Goal: Navigation & Orientation: Find specific page/section

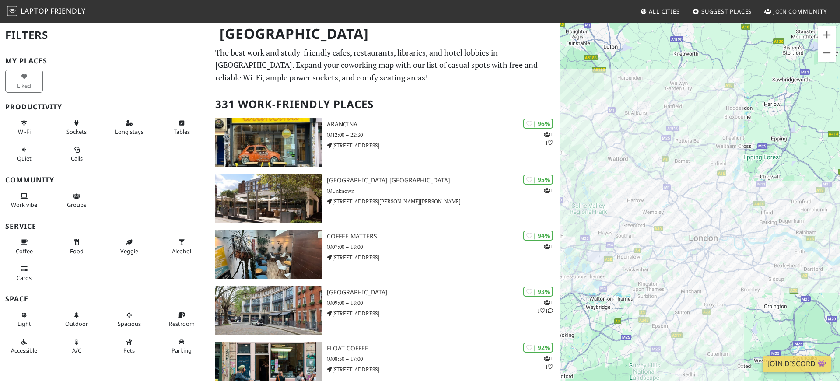
click at [766, 266] on div "To navigate, press the arrow keys." at bounding box center [700, 212] width 280 height 381
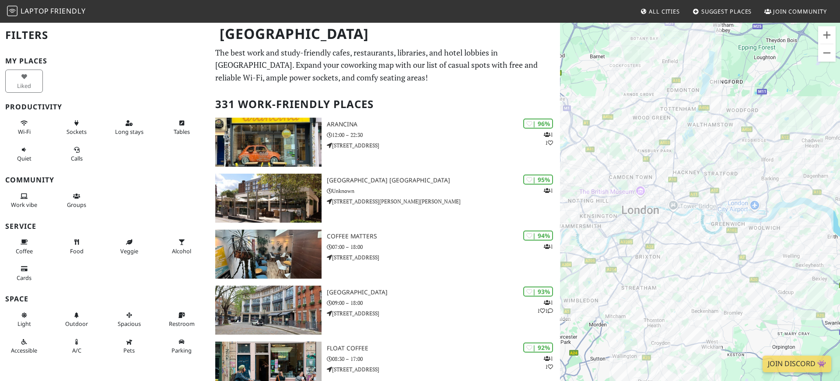
click at [724, 237] on div "To navigate, press the arrow keys." at bounding box center [700, 212] width 280 height 381
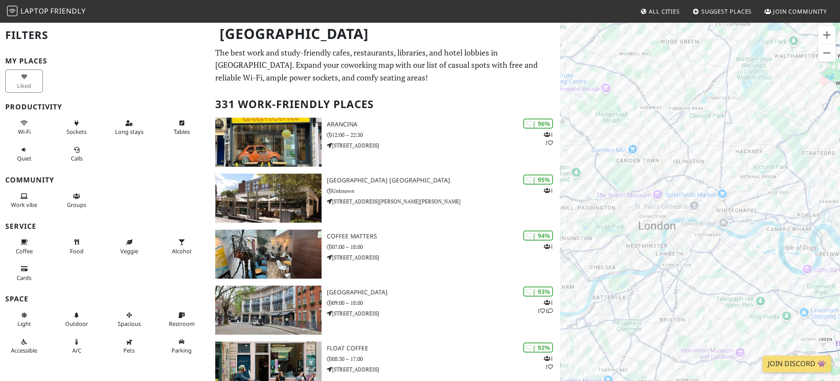
drag, startPoint x: 641, startPoint y: 197, endPoint x: 742, endPoint y: 241, distance: 110.3
click at [742, 241] on div "To navigate, press the arrow keys." at bounding box center [700, 212] width 280 height 381
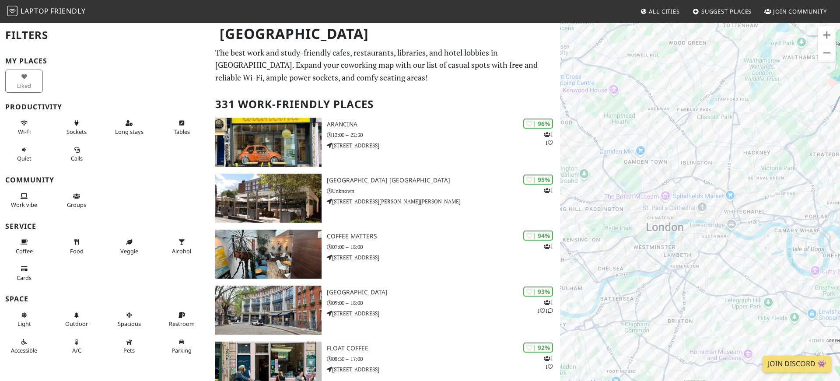
click at [665, 256] on div "To navigate, press the arrow keys." at bounding box center [700, 212] width 280 height 381
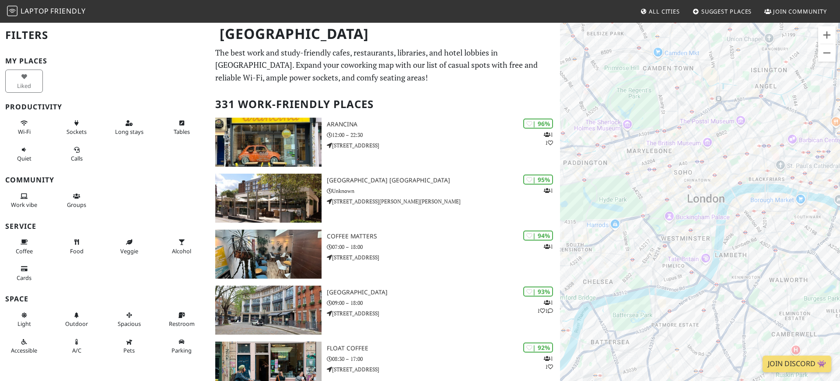
drag, startPoint x: 631, startPoint y: 255, endPoint x: 673, endPoint y: 257, distance: 42.0
click at [674, 257] on div "To navigate, press the arrow keys." at bounding box center [700, 212] width 280 height 381
click at [680, 243] on div "To navigate, press the arrow keys." at bounding box center [700, 212] width 280 height 381
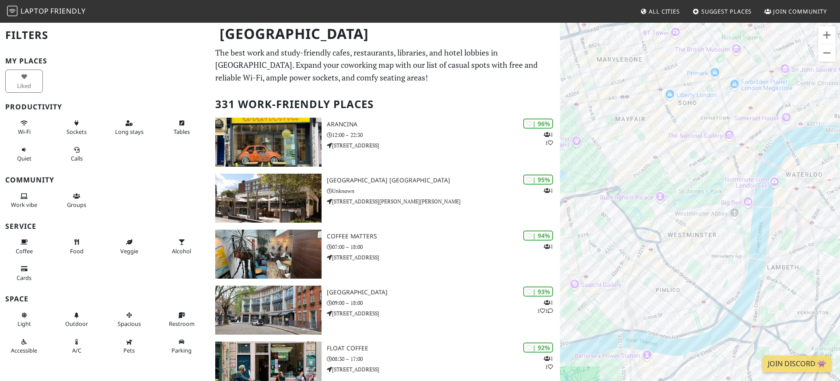
click at [712, 233] on div "To navigate, press the arrow keys." at bounding box center [700, 212] width 280 height 381
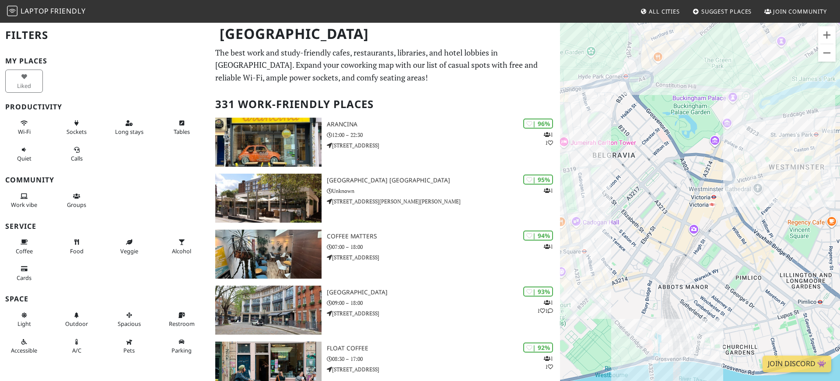
drag, startPoint x: 637, startPoint y: 264, endPoint x: 761, endPoint y: 195, distance: 141.9
click at [761, 196] on div "To navigate, press the arrow keys." at bounding box center [700, 212] width 280 height 381
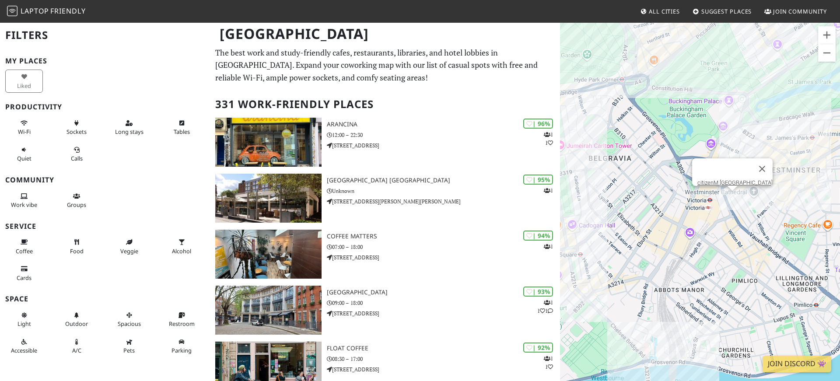
click at [731, 195] on div "To navigate, press the arrow keys. citizenM [GEOGRAPHIC_DATA]" at bounding box center [700, 212] width 280 height 381
click at [731, 195] on div "To navigate, press the arrow keys. citizenM [GEOGRAPHIC_DATA] hotel citizenM [G…" at bounding box center [700, 212] width 280 height 381
